Goal: Transaction & Acquisition: Purchase product/service

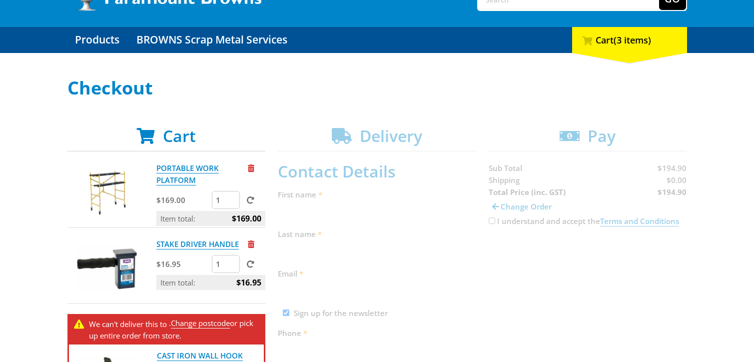
scroll to position [80, 0]
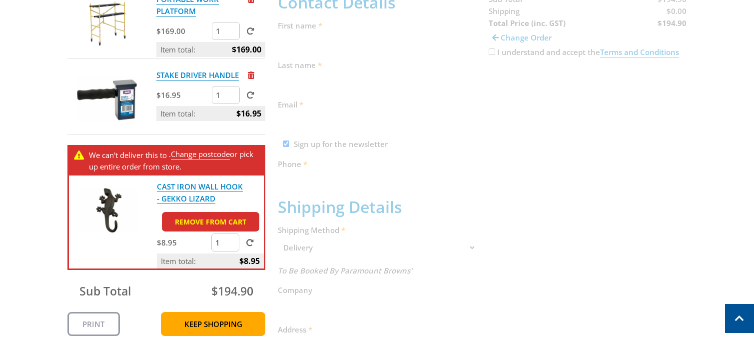
scroll to position [256, 0]
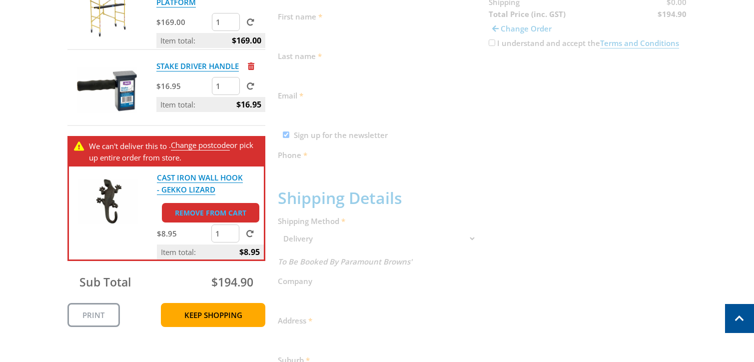
click at [222, 211] on link "Remove from cart" at bounding box center [210, 212] width 97 height 19
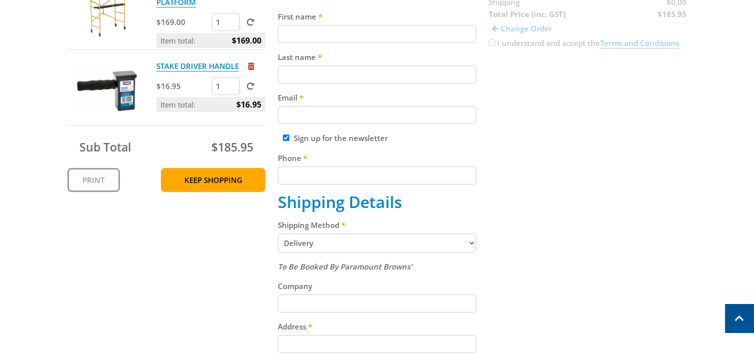
click at [472, 244] on select "Pickup from Gepps Cross Delivery" at bounding box center [377, 242] width 198 height 19
click at [278, 234] on select "Pickup from Gepps Cross Delivery" at bounding box center [377, 242] width 198 height 19
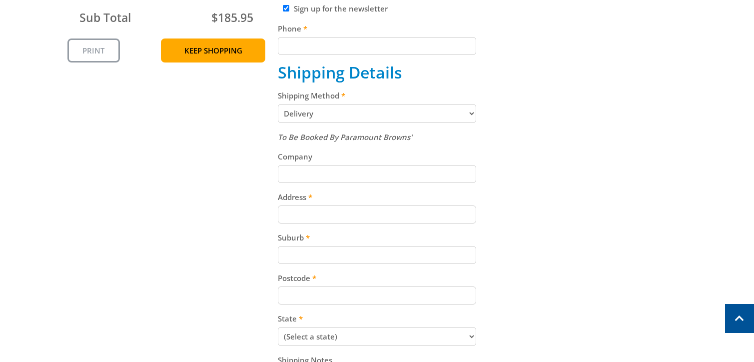
scroll to position [386, 0]
click at [289, 214] on input "Address" at bounding box center [377, 214] width 198 height 18
type input "[STREET_ADDRESS][PERSON_NAME]"
type input "[PERSON_NAME]"
type input "de Brenni"
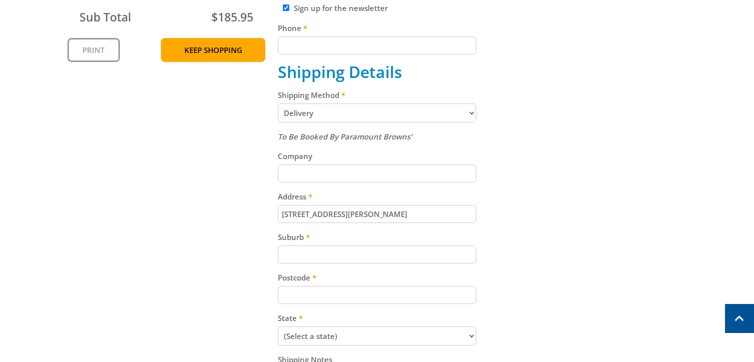
type input "[EMAIL_ADDRESS][DOMAIN_NAME]"
type input "0430470403"
type input "[GEOGRAPHIC_DATA]"
type input "5091"
select select "SA"
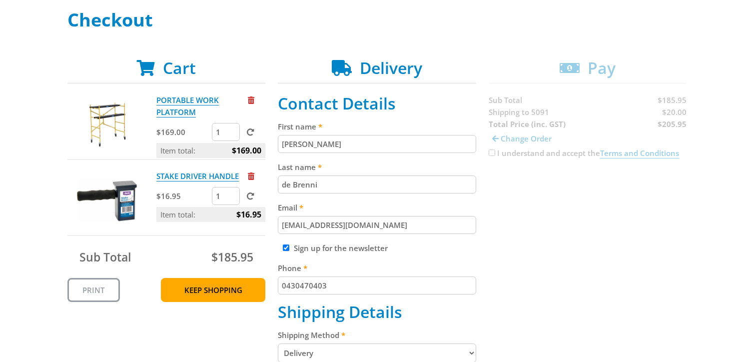
scroll to position [147, 0]
drag, startPoint x: 379, startPoint y: 224, endPoint x: 278, endPoint y: 221, distance: 101.0
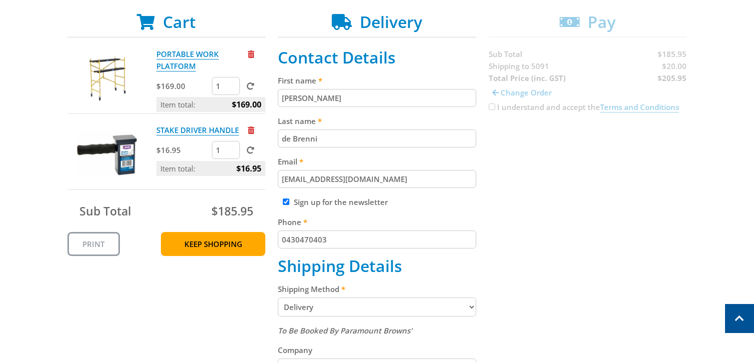
scroll to position [191, 0]
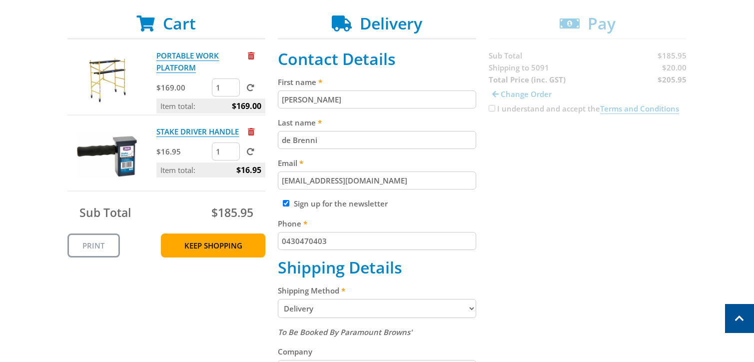
drag, startPoint x: 632, startPoint y: 165, endPoint x: 317, endPoint y: 182, distance: 315.9
click at [317, 182] on div "Cart PORTABLE WORK PLATFORM $169.00 1 Item total: $169.00 STAKE DRIVER HANDLE $…" at bounding box center [377, 333] width 620 height 639
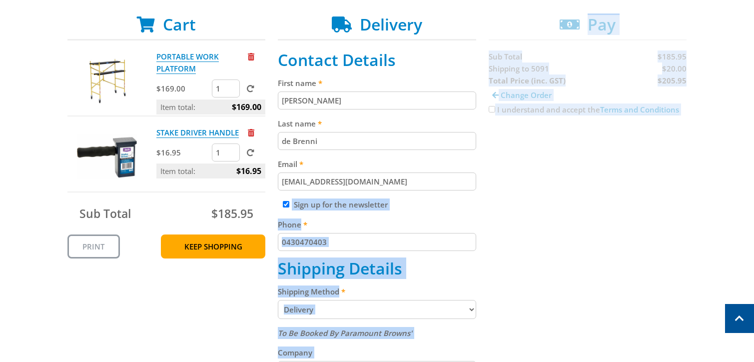
scroll to position [192, 0]
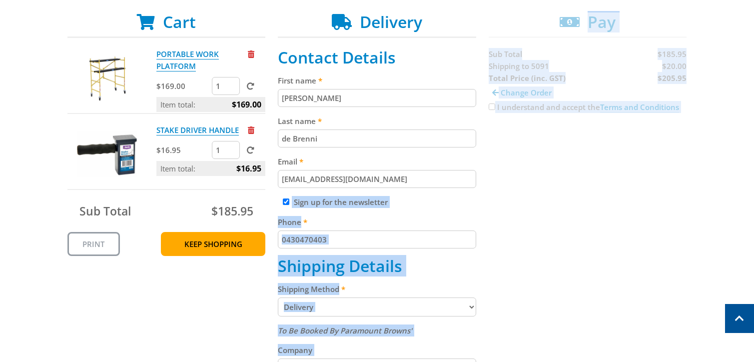
click at [322, 182] on input "[EMAIL_ADDRESS][DOMAIN_NAME]" at bounding box center [377, 179] width 198 height 18
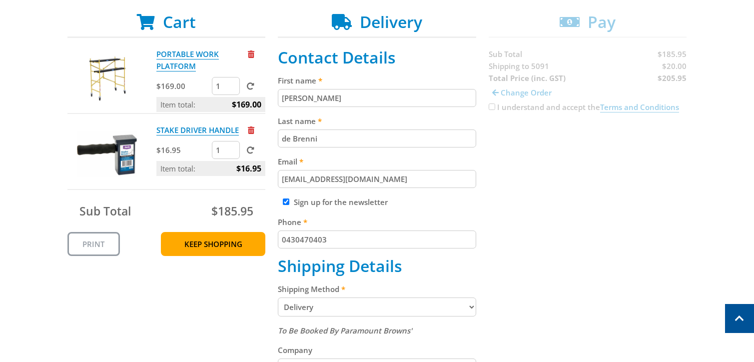
drag, startPoint x: 322, startPoint y: 182, endPoint x: 279, endPoint y: 183, distance: 43.0
click at [279, 183] on input "[EMAIL_ADDRESS][DOMAIN_NAME]" at bounding box center [377, 179] width 198 height 18
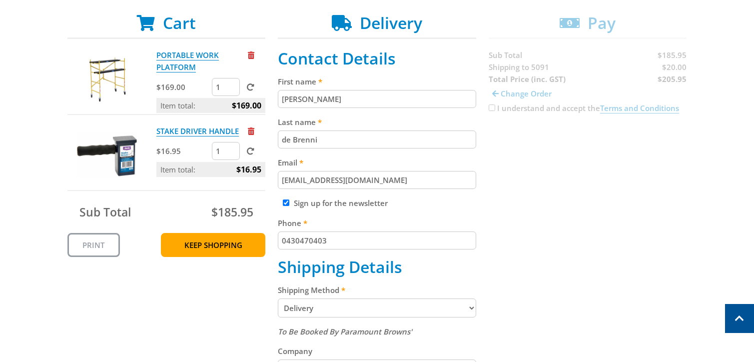
type input "[EMAIL_ADDRESS][DOMAIN_NAME]"
drag, startPoint x: 321, startPoint y: 241, endPoint x: 340, endPoint y: 241, distance: 19.0
click at [339, 241] on input "0430470403" at bounding box center [377, 240] width 198 height 18
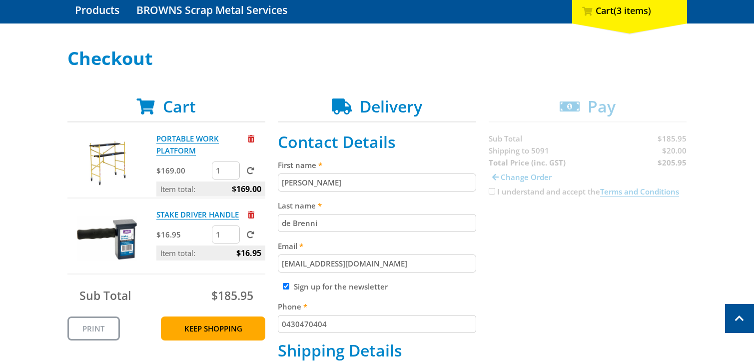
scroll to position [106, 0]
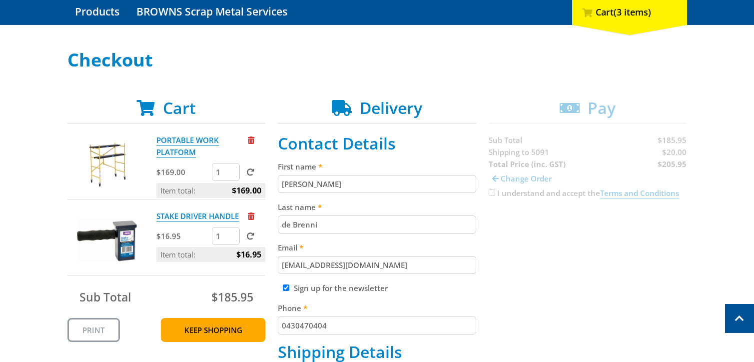
type input "0430470404"
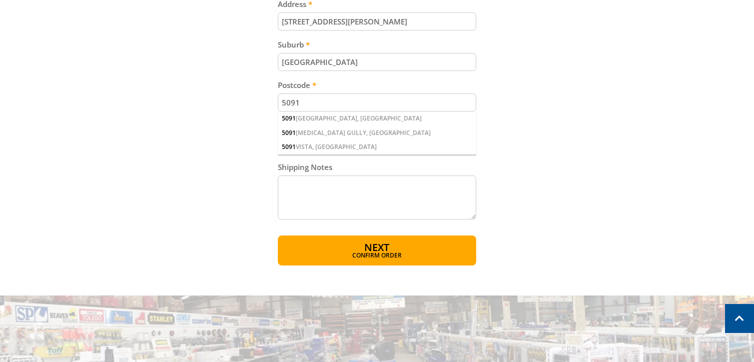
scroll to position [580, 0]
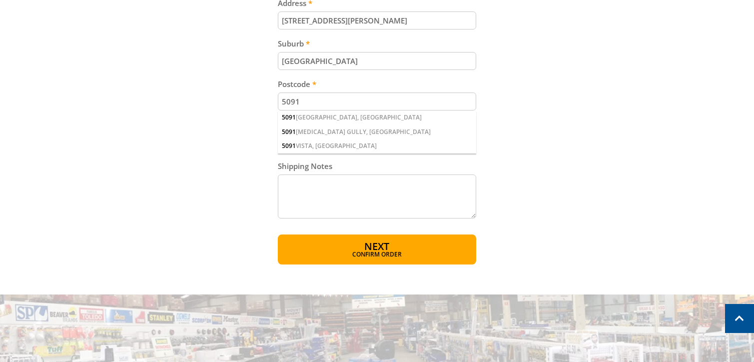
click at [428, 254] on button "Next Confirm order" at bounding box center [377, 249] width 198 height 30
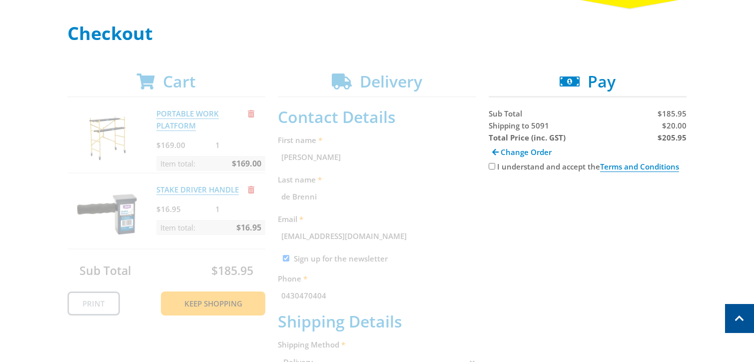
scroll to position [132, 0]
click at [491, 167] on input "I understand and accept the Terms and Conditions" at bounding box center [492, 167] width 6 height 6
checkbox input "true"
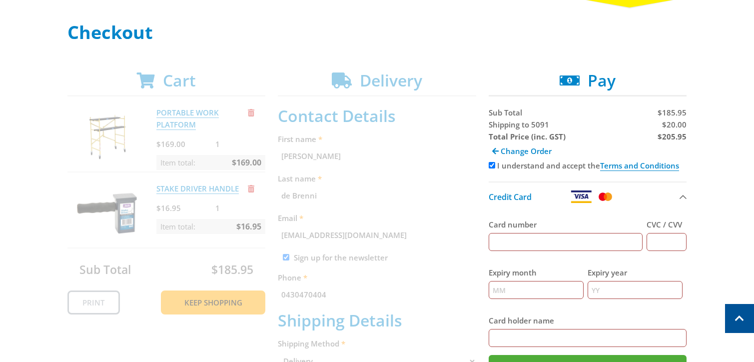
scroll to position [135, 0]
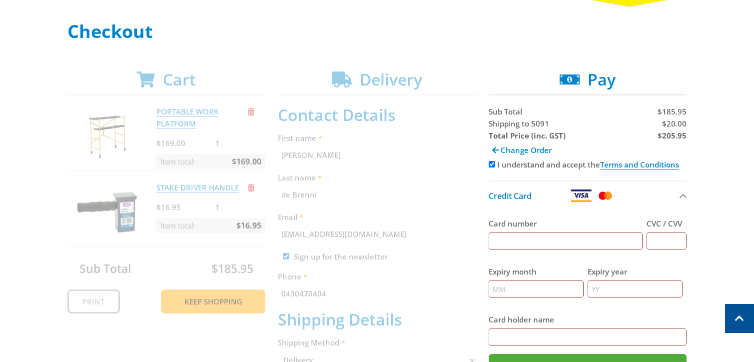
click at [494, 241] on input "Card number" at bounding box center [566, 241] width 154 height 18
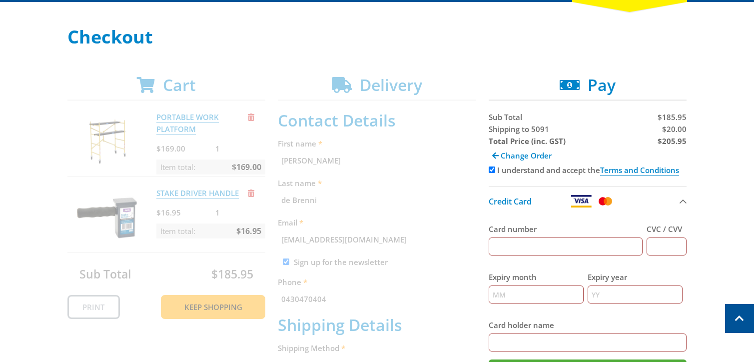
scroll to position [131, 0]
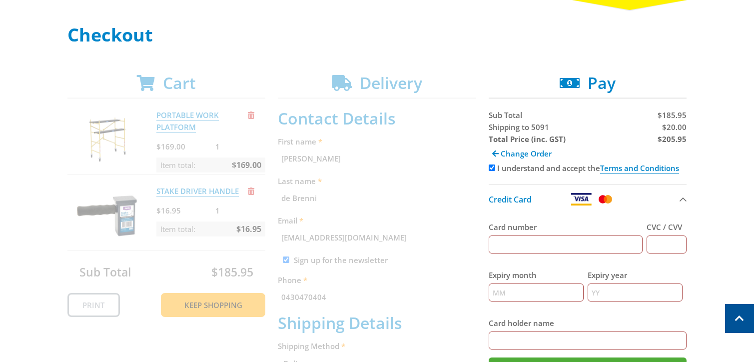
click at [582, 202] on img at bounding box center [581, 199] width 22 height 12
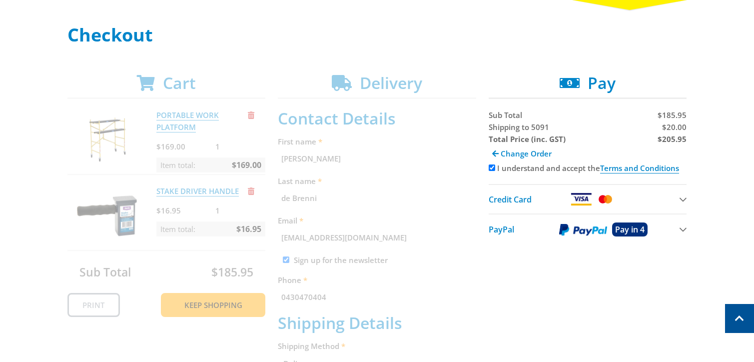
scroll to position [132, 0]
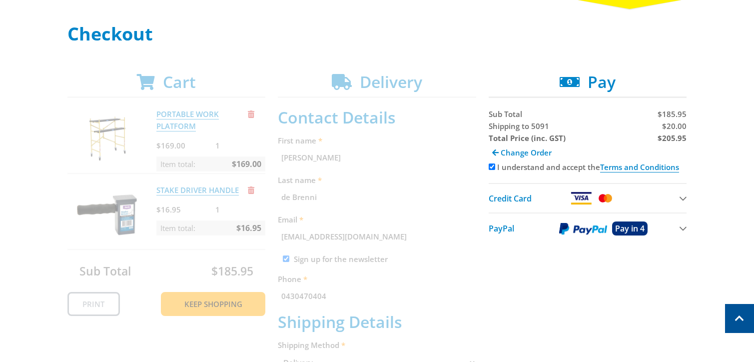
click at [503, 230] on span "PayPal" at bounding box center [501, 228] width 25 height 11
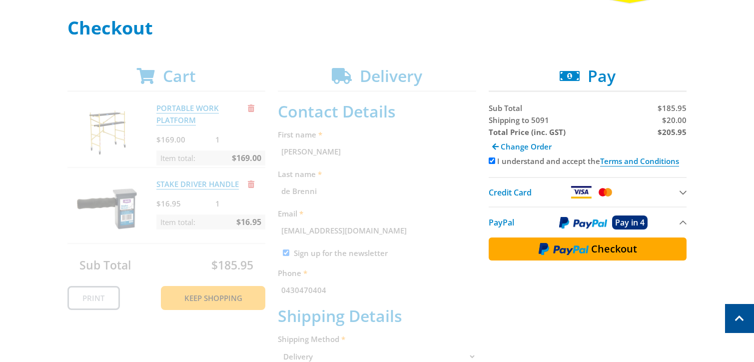
click at [503, 251] on button "Checkout" at bounding box center [588, 248] width 198 height 23
